Goal: Transaction & Acquisition: Subscribe to service/newsletter

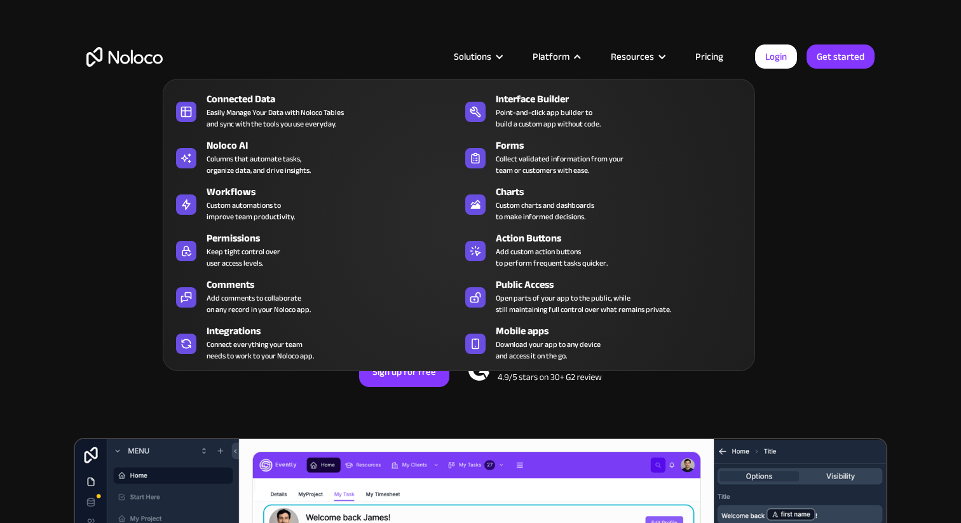
click at [717, 59] on link "Pricing" at bounding box center [709, 56] width 60 height 17
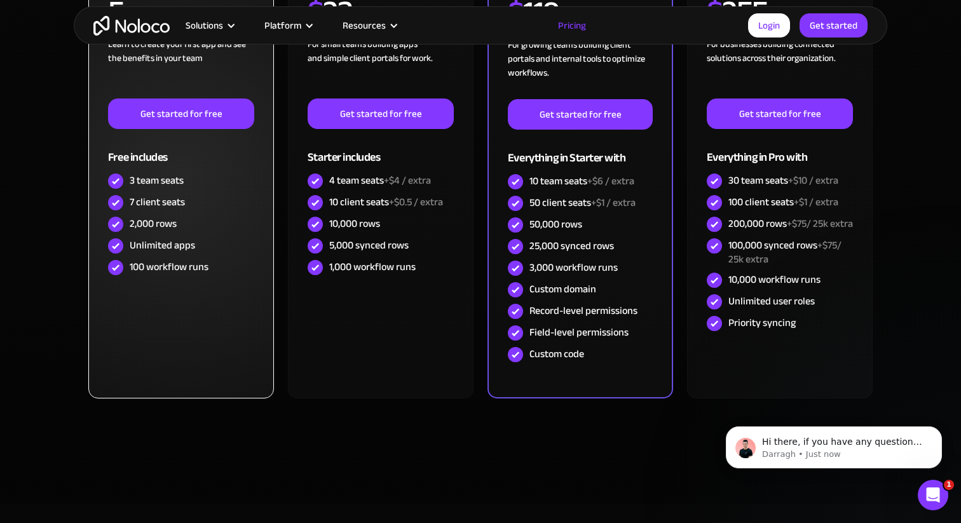
scroll to position [431, 0]
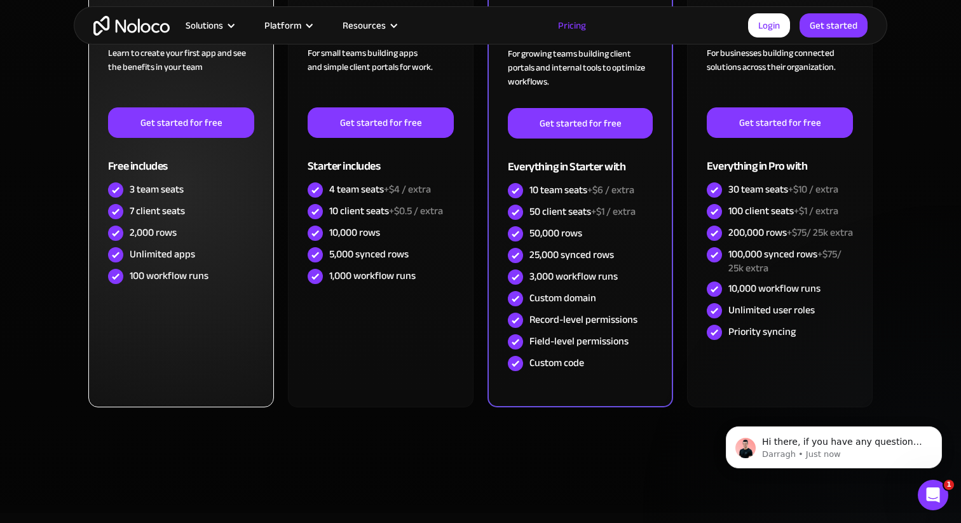
click at [192, 282] on div "100 workflow runs" at bounding box center [169, 276] width 79 height 14
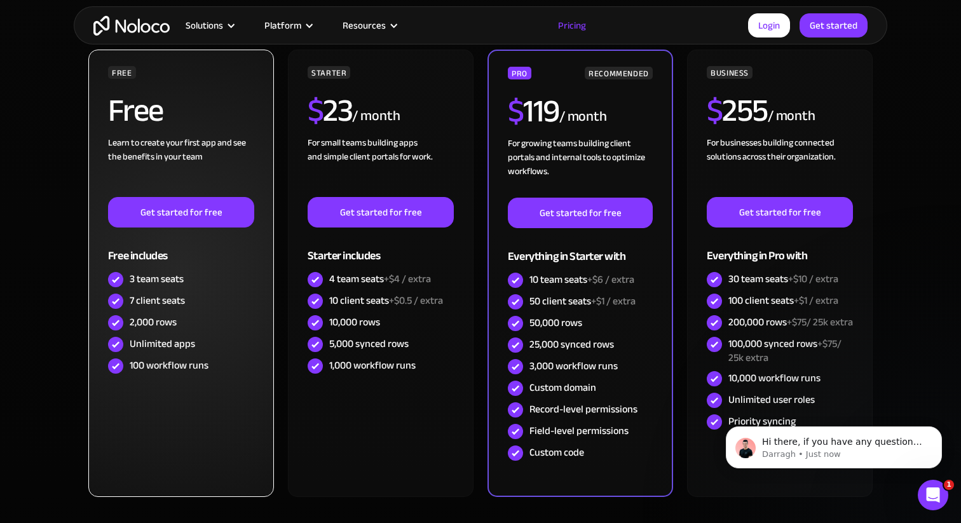
scroll to position [340, 0]
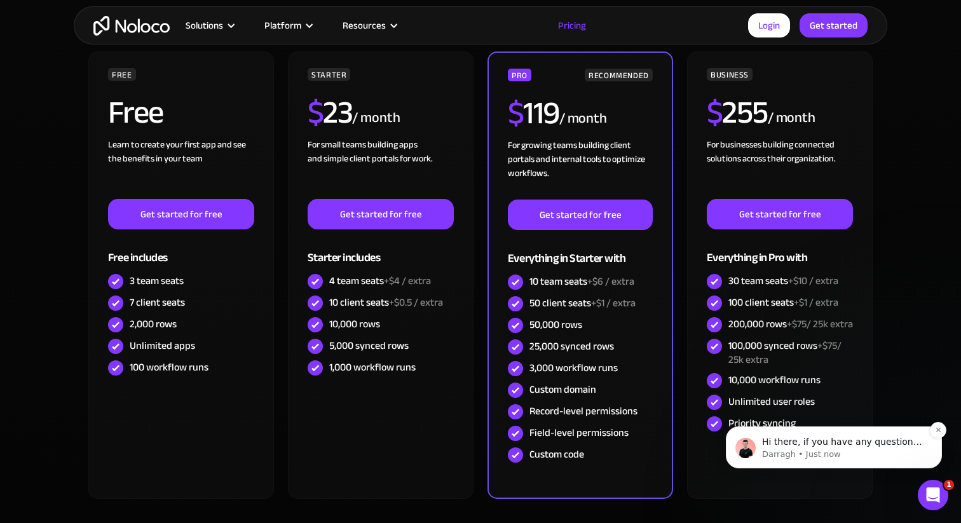
click at [763, 454] on p "Darragh • Just now" at bounding box center [844, 453] width 164 height 11
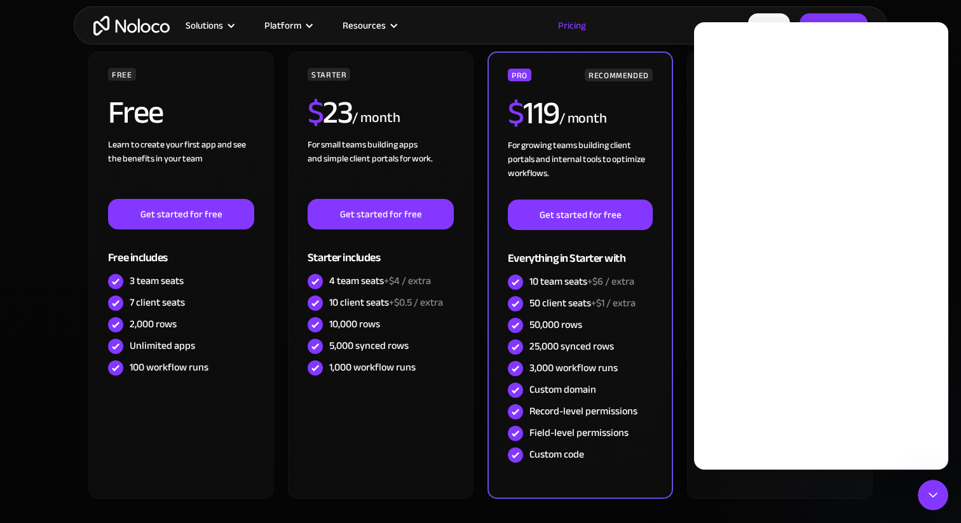
scroll to position [0, 0]
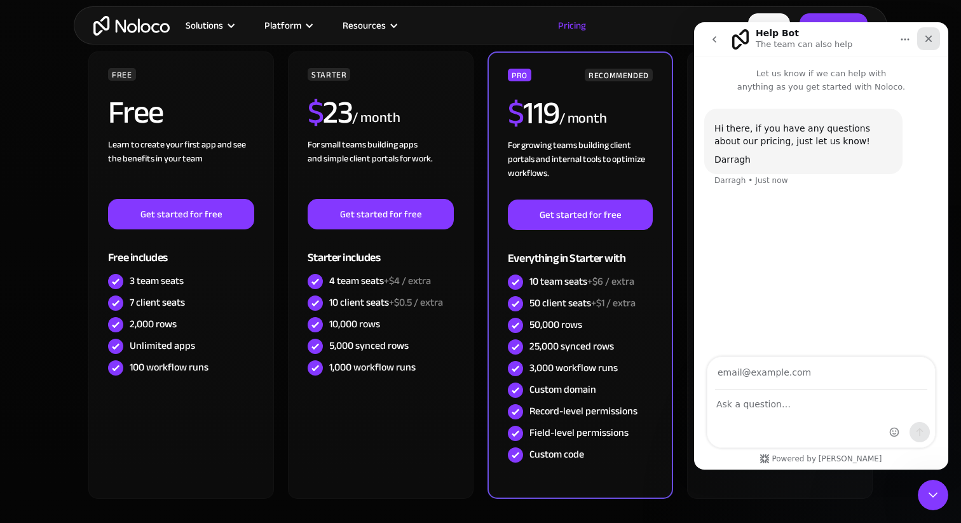
click at [930, 38] on icon "Close" at bounding box center [928, 39] width 10 height 10
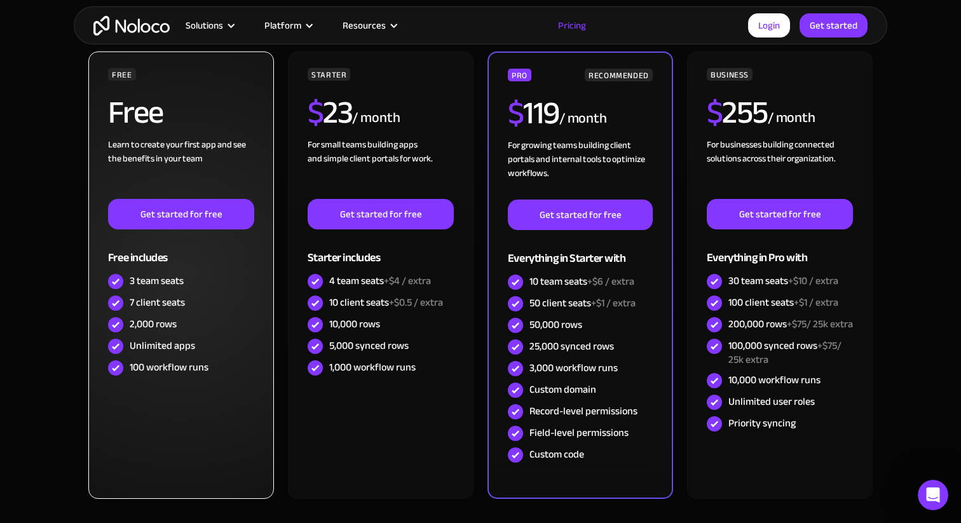
click at [212, 98] on div "Free" at bounding box center [181, 117] width 146 height 41
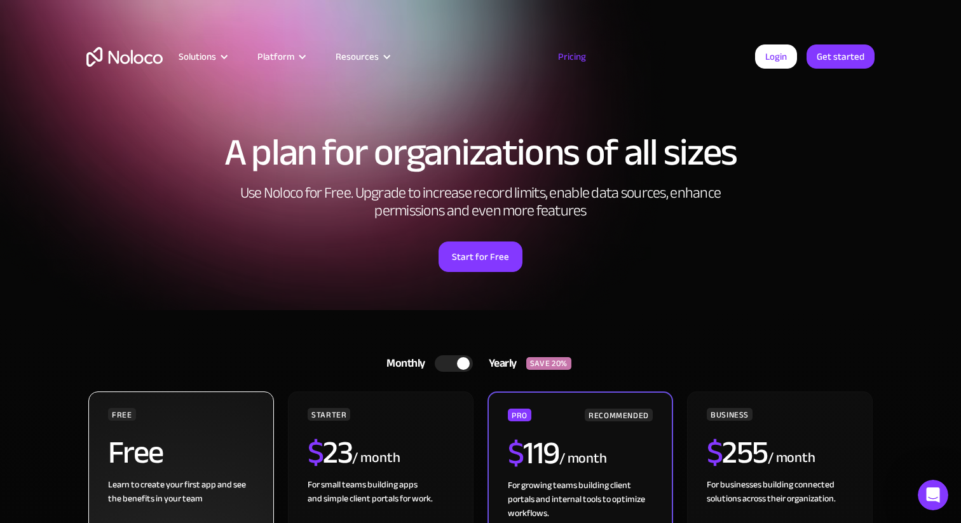
click at [173, 447] on div "Free" at bounding box center [181, 456] width 146 height 41
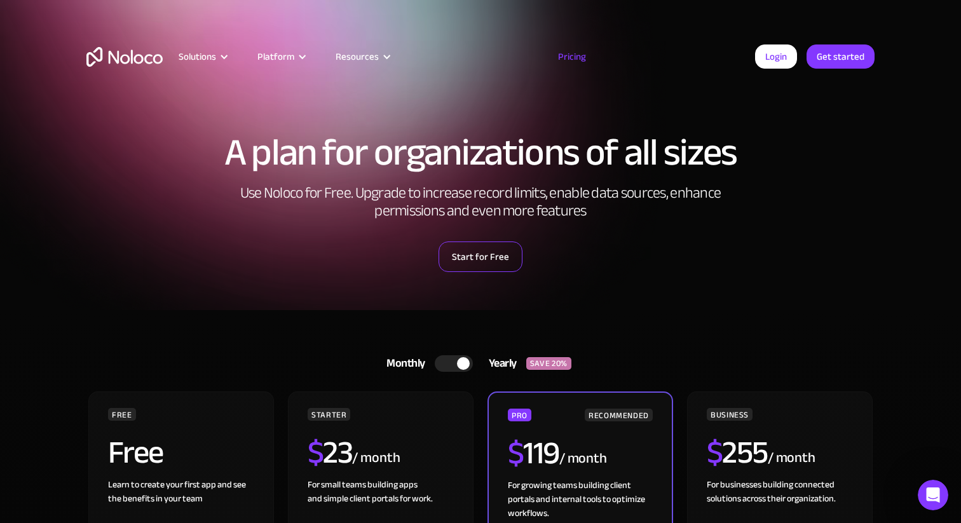
click at [499, 243] on link "Start for Free" at bounding box center [480, 256] width 84 height 30
